Goal: Transaction & Acquisition: Purchase product/service

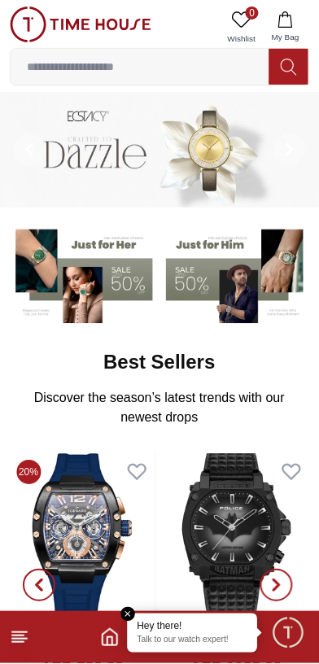
click at [104, 645] on icon "Home" at bounding box center [110, 638] width 20 height 20
click at [108, 644] on icon "Home" at bounding box center [110, 638] width 20 height 20
click at [103, 642] on icon "Home" at bounding box center [110, 638] width 15 height 16
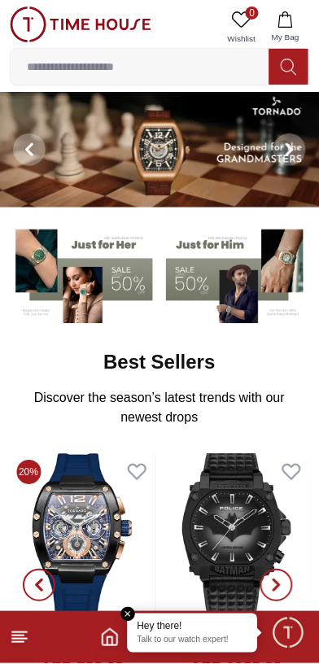
click at [109, 642] on icon "Home" at bounding box center [110, 638] width 20 height 20
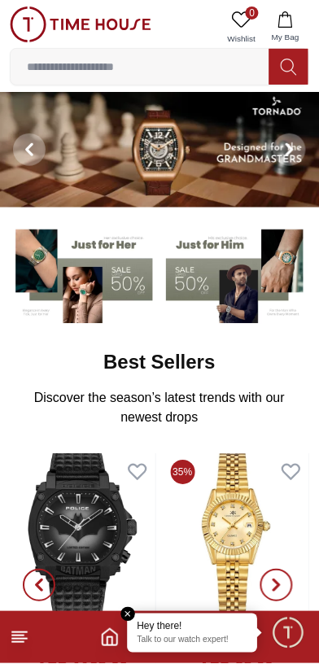
click at [129, 612] on em "Close tooltip" at bounding box center [128, 615] width 15 height 15
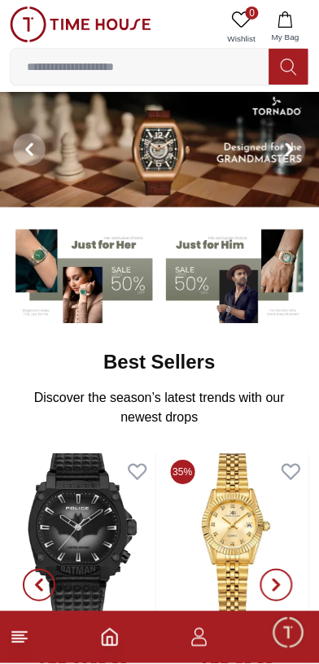
click at [109, 645] on icon "Home" at bounding box center [110, 638] width 15 height 16
click at [202, 641] on icon "button" at bounding box center [200, 638] width 20 height 20
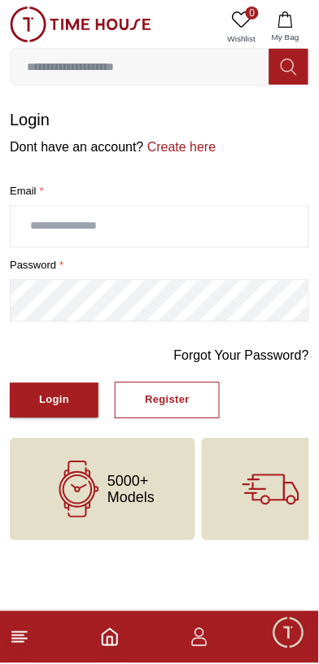
click at [140, 222] on input "text" at bounding box center [160, 227] width 298 height 41
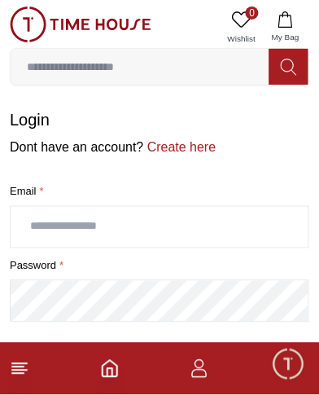
type input "**********"
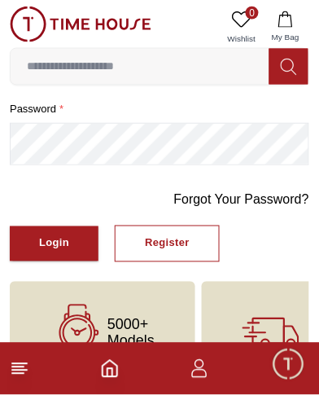
scroll to position [156, 0]
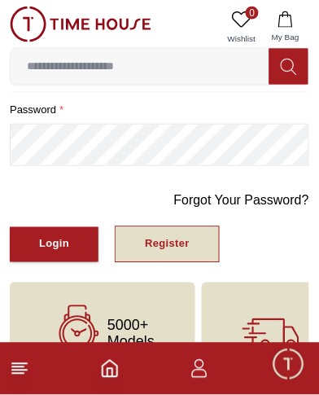
click at [182, 238] on div "Register" at bounding box center [167, 244] width 45 height 19
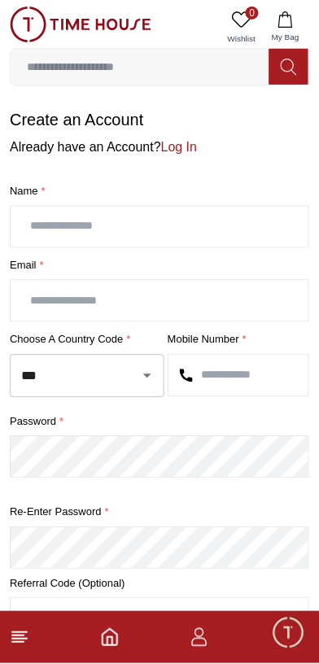
click at [197, 230] on input "text" at bounding box center [160, 227] width 298 height 41
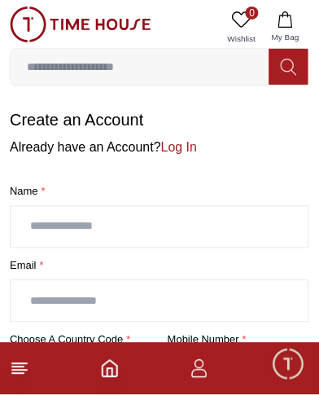
type input "**********"
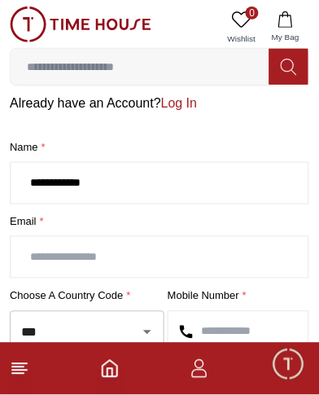
scroll to position [45, 0]
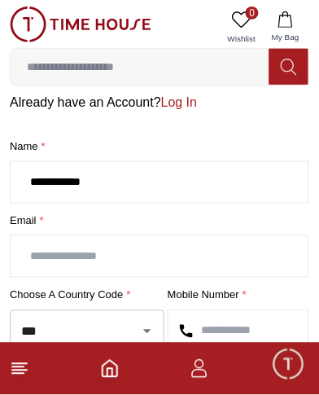
click at [180, 251] on input "text" at bounding box center [160, 256] width 298 height 41
type input "**********"
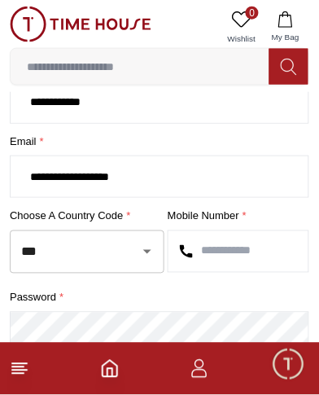
scroll to position [125, 0]
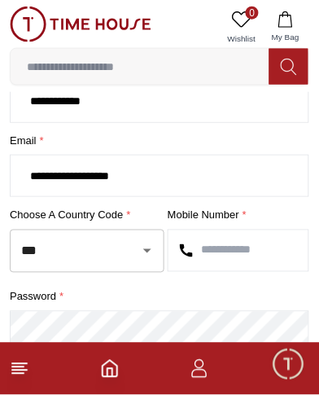
click at [149, 256] on icon "Open" at bounding box center [148, 251] width 20 height 20
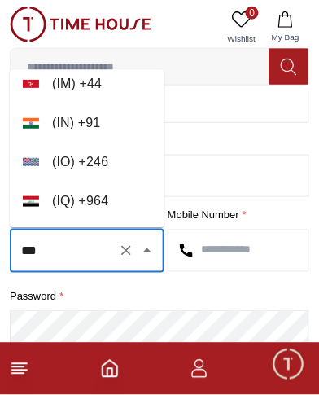
scroll to position [3983, 0]
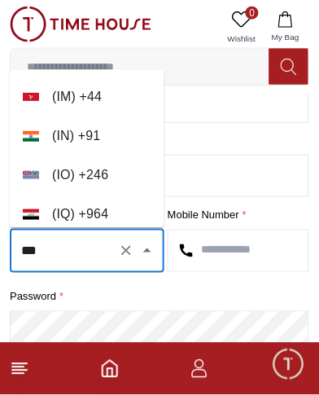
click at [98, 134] on li "( IN ) + 91" at bounding box center [87, 136] width 155 height 39
type input "**"
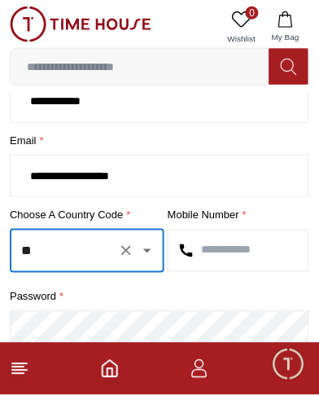
click at [240, 250] on input "text" at bounding box center [238, 250] width 140 height 41
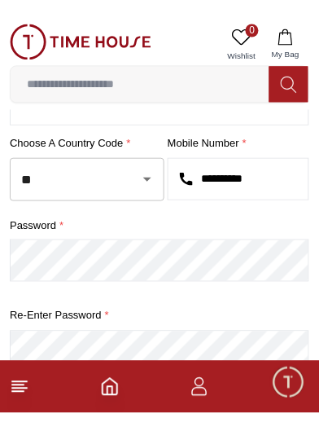
scroll to position [246, 0]
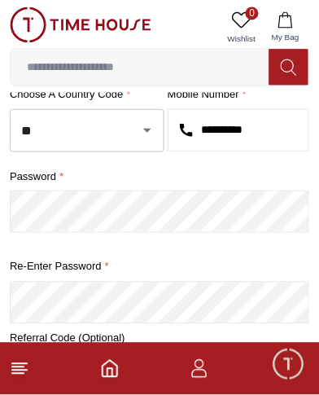
type input "**********"
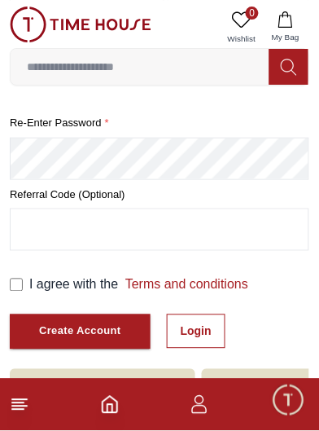
click at [35, 286] on label "I agree with the Terms and conditions" at bounding box center [138, 285] width 219 height 20
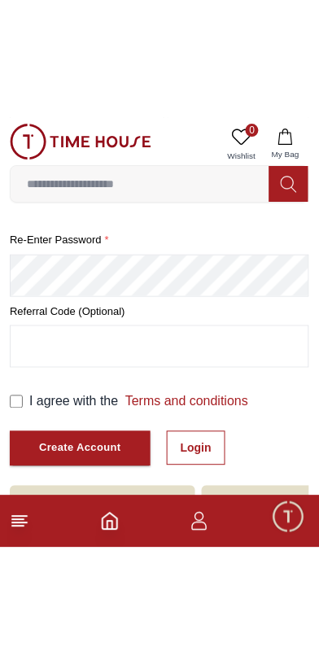
scroll to position [258, 0]
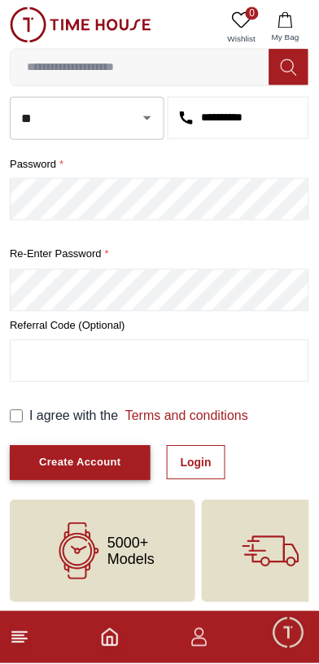
click at [79, 458] on div "Create Account" at bounding box center [80, 463] width 82 height 19
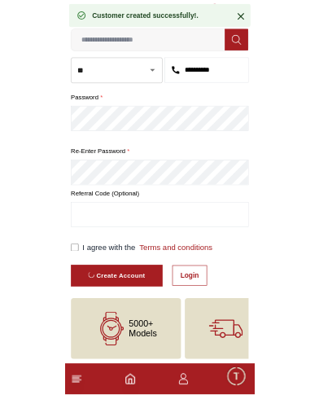
scroll to position [45, 0]
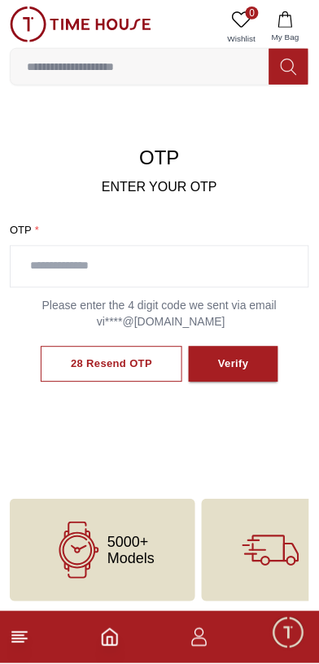
click at [191, 261] on input "text" at bounding box center [160, 267] width 298 height 41
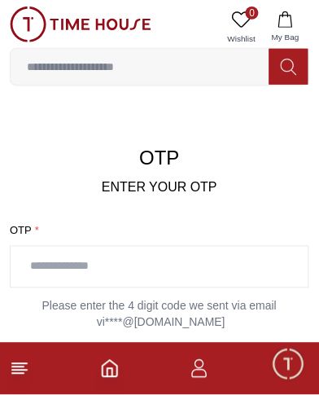
click at [163, 265] on input "text" at bounding box center [160, 267] width 298 height 41
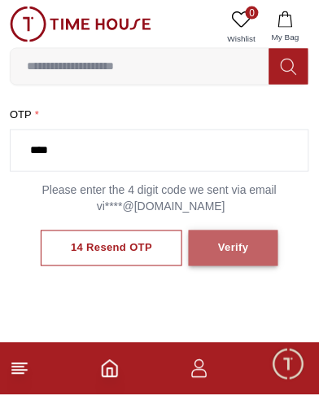
type input "****"
click at [246, 244] on button "Verify" at bounding box center [234, 248] width 90 height 37
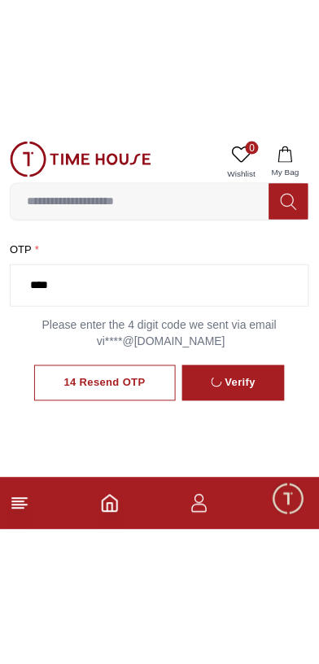
scroll to position [46, 0]
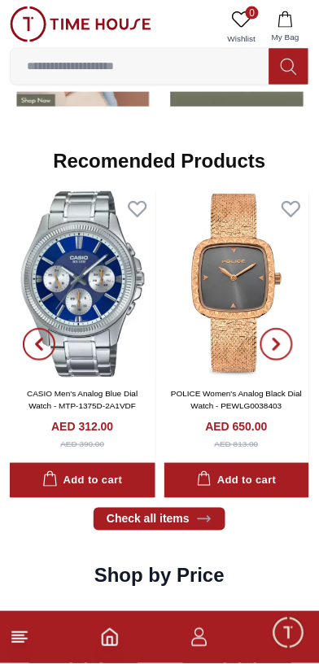
scroll to position [1481, 0]
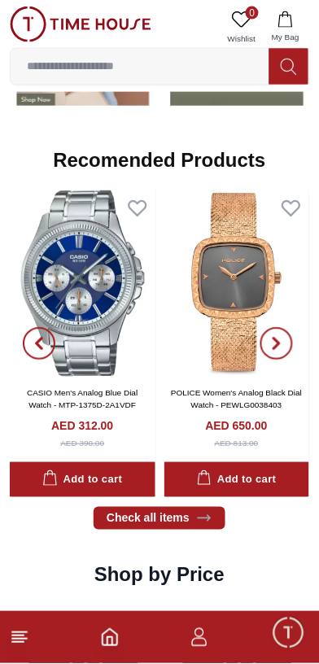
click at [145, 62] on input at bounding box center [140, 66] width 259 height 33
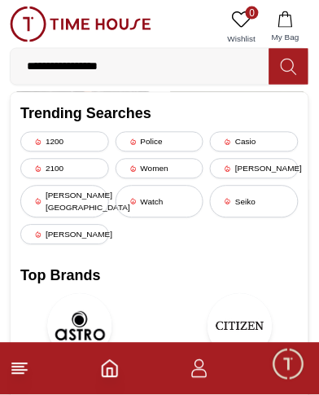
type input "**********"
click at [293, 68] on icon at bounding box center [288, 67] width 15 height 16
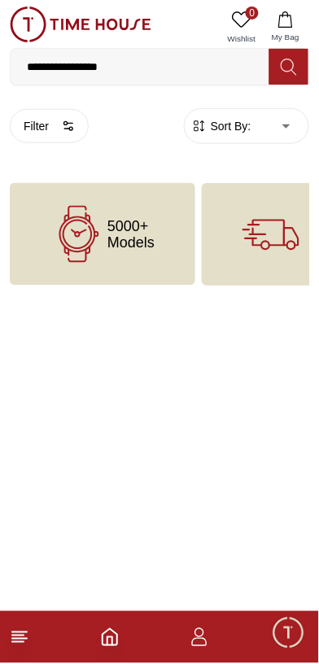
click at [149, 218] on span "5000+ Models" at bounding box center [130, 234] width 47 height 33
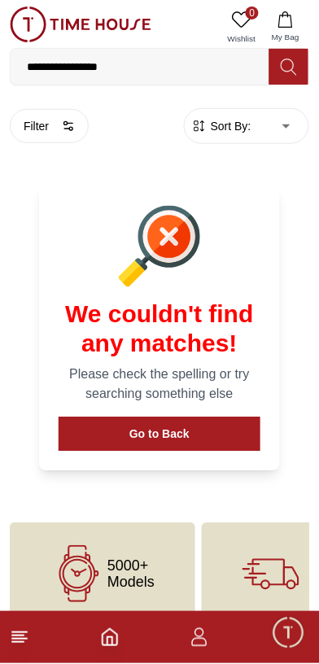
click at [268, 225] on div "We couldn't find any matches! Please check the spelling or try searching someth…" at bounding box center [159, 328] width 241 height 285
click at [176, 63] on input "**********" at bounding box center [140, 66] width 259 height 33
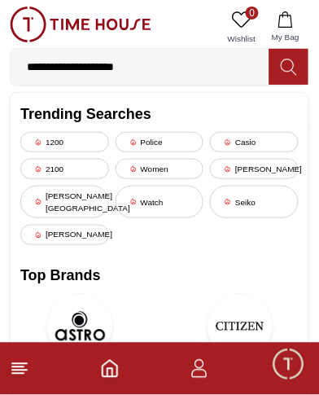
type input "**********"
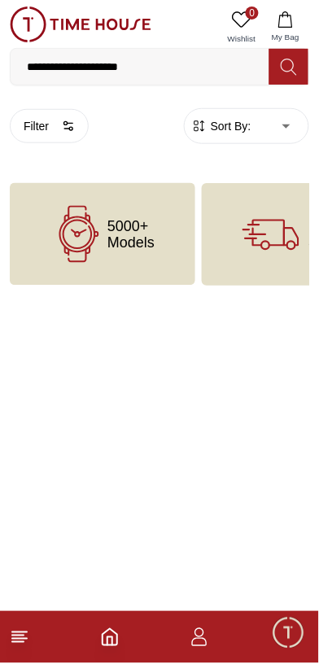
click at [254, 217] on icon at bounding box center [271, 234] width 57 height 57
click at [147, 245] on span "5000+ Models" at bounding box center [130, 234] width 47 height 33
click at [109, 642] on icon "Home" at bounding box center [110, 638] width 20 height 20
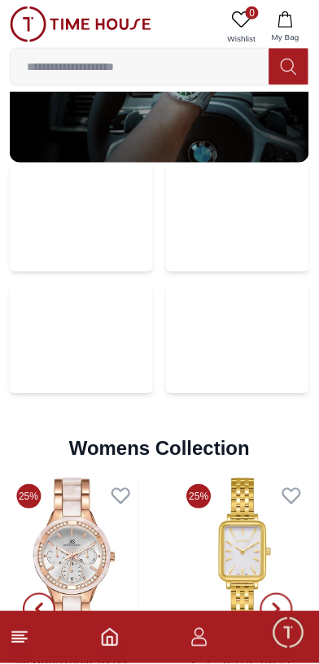
scroll to position [3195, 0]
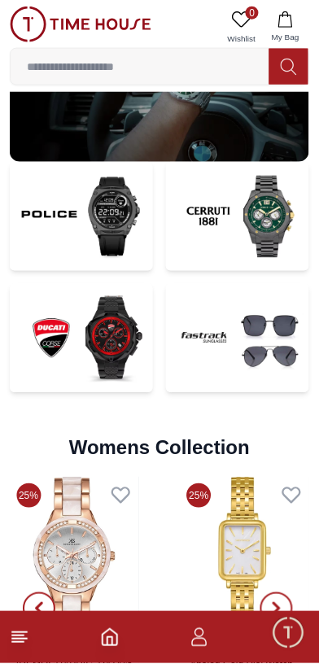
click at [89, 215] on img at bounding box center [81, 216] width 143 height 109
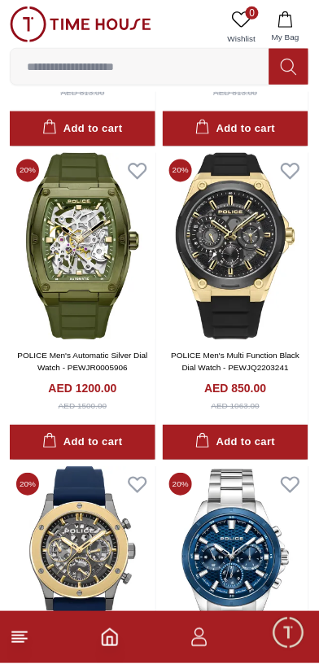
scroll to position [2324, 0]
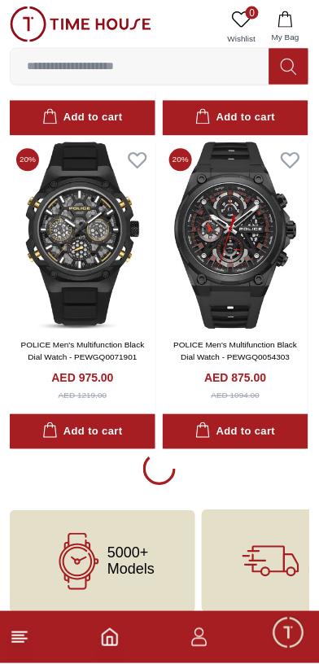
scroll to position [3241, 0]
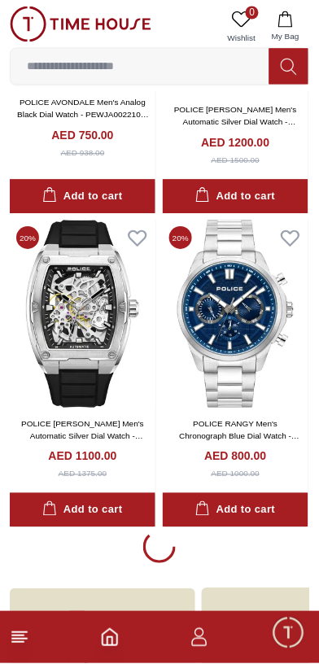
scroll to position [9530, 0]
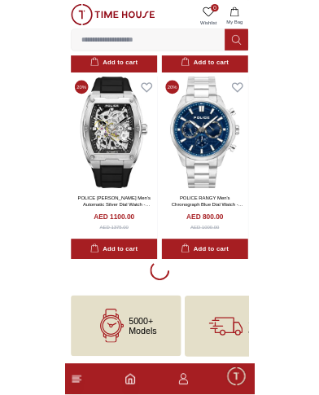
scroll to position [9530, 0]
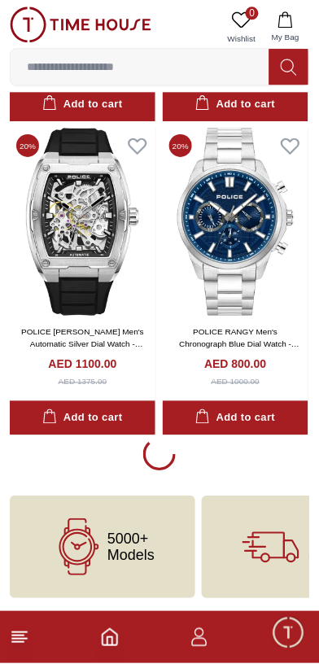
click at [153, 72] on input at bounding box center [140, 66] width 259 height 33
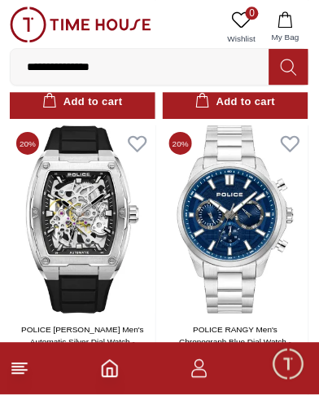
type input "**********"
